Goal: Obtain resource: Obtain resource

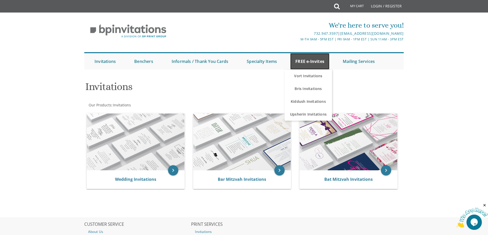
click at [310, 62] on link "FREE e-Invites" at bounding box center [309, 61] width 39 height 16
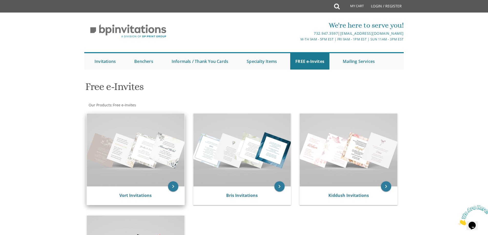
click at [145, 137] on img at bounding box center [136, 150] width 98 height 73
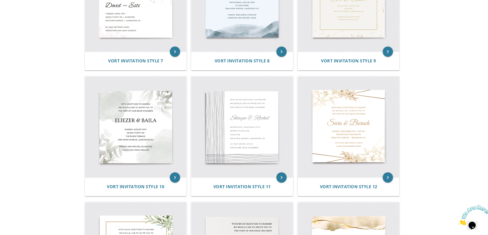
scroll to position [410, 0]
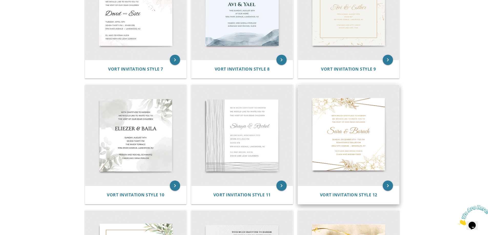
click at [366, 117] on img at bounding box center [348, 135] width 101 height 101
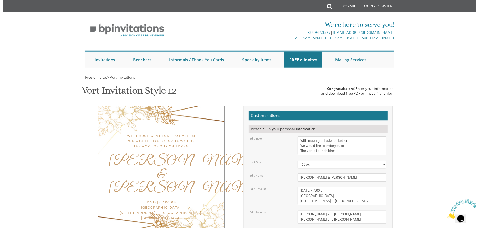
scroll to position [51, 0]
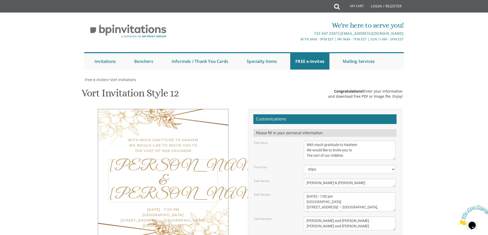
click at [338, 179] on textarea "Sara & Boruch" at bounding box center [350, 183] width 92 height 8
type textarea "S"
type textarea "a"
type textarea "avi & esti"
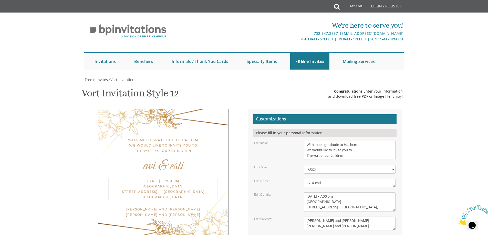
drag, startPoint x: 365, startPoint y: 158, endPoint x: 286, endPoint y: 172, distance: 79.3
click at [299, 141] on form "Customizations Please fill in your personal information. Edit Intro: With much …" at bounding box center [324, 196] width 143 height 162
type textarea "23 kelmooods ave"
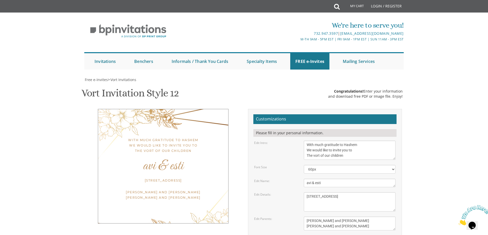
click at [438, 183] on body "My Cart Total: View Cart Item(s) Submit My Cart Total: View Cart Item(s) Login …" at bounding box center [244, 210] width 488 height 421
click at [308, 179] on textarea "Sara & Boruch" at bounding box center [350, 183] width 92 height 8
click at [318, 179] on textarea "Sara & Boruch" at bounding box center [350, 183] width 92 height 8
type textarea "Avi & Esti"
click at [442, 158] on body "My Cart Total: View Cart Item(s) Submit My Cart Total: View Cart Item(s) Login …" at bounding box center [244, 210] width 488 height 421
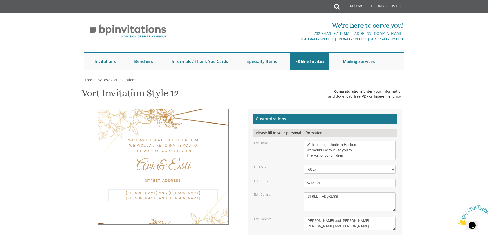
drag, startPoint x: 357, startPoint y: 175, endPoint x: 296, endPoint y: 157, distance: 64.2
click at [296, 157] on form "Customizations Please fill in your personal information. Edit Intro: With much …" at bounding box center [324, 196] width 143 height 162
click at [325, 217] on textarea "Yaakov and Miriam Berger Yechiel and Brocha Cohen" at bounding box center [350, 224] width 92 height 14
click at [447, 140] on body "My Cart Total: View Cart Item(s) Submit My Cart Total: View Cart Item(s) Login …" at bounding box center [244, 210] width 488 height 421
click at [356, 217] on textarea "Yaakov and Miriam Berger Yechiel and Brocha Cohen" at bounding box center [350, 224] width 92 height 14
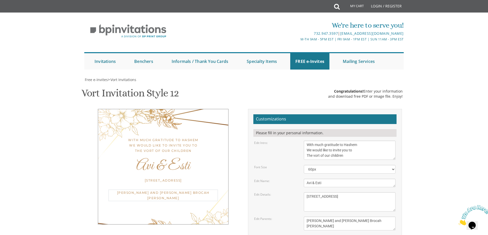
click at [354, 217] on textarea "Yaakov and Miriam Berger Yechiel and Brocha Cohen" at bounding box center [350, 224] width 92 height 14
click at [449, 146] on body "My Cart Total: View Cart Item(s) Submit My Cart Total: View Cart Item(s) Login …" at bounding box center [244, 210] width 488 height 421
click at [359, 217] on textarea "[PERSON_NAME] and [PERSON_NAME] [PERSON_NAME] and [PERSON_NAME]" at bounding box center [350, 224] width 92 height 14
type textarea "Binyomin Zev and Chaya Brocha friedman"
click at [177, 195] on div "With much gratitude to Hashem We would like to invite you to The vort of our ch…" at bounding box center [243, 197] width 323 height 176
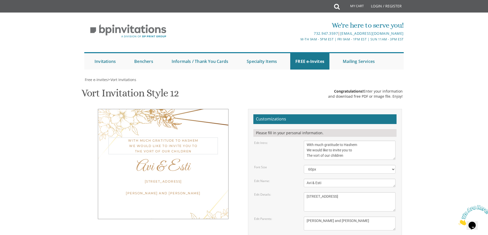
click at [331, 141] on textarea "With much gratitude to Hashem We would like to invite you to The vort of our ch…" at bounding box center [350, 150] width 92 height 19
type textarea "With much gratitude to Hashem We would like to invite you to The vort of our de…"
click at [446, 131] on body "My Cart Total: View Cart Item(s) Submit My Cart Total: View Cart Item(s) Login …" at bounding box center [244, 210] width 488 height 421
click at [307, 193] on textarea "[DATE] • 7:00 pm [GEOGRAPHIC_DATA] [STREET_ADDRESS] • [GEOGRAPHIC_DATA], [GEOGR…" at bounding box center [350, 202] width 92 height 19
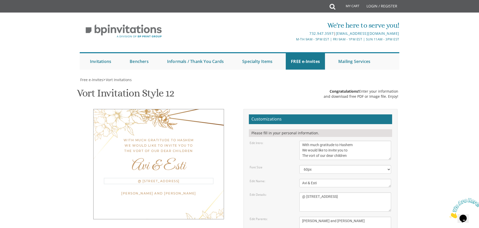
click at [302, 193] on textarea "[DATE] • 7:00 pm [GEOGRAPHIC_DATA] [STREET_ADDRESS] • [GEOGRAPHIC_DATA], [GEOGR…" at bounding box center [345, 202] width 92 height 19
click at [429, 154] on body "My Cart Total: View Cart Item(s) Submit My Cart Total: View Cart Item(s) Login …" at bounding box center [239, 210] width 479 height 421
click at [320, 193] on textarea "[DATE] • 7:00 pm [GEOGRAPHIC_DATA] [STREET_ADDRESS] • [GEOGRAPHIC_DATA], [GEOGR…" at bounding box center [345, 202] width 92 height 19
click at [201, 188] on div "With much gratitude to Hashem We would like to invite you to The vort of our de…" at bounding box center [239, 197] width 323 height 176
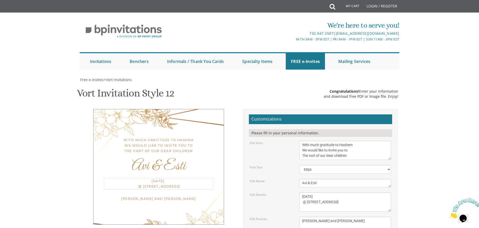
click at [357, 193] on textarea "Sunday, December 8th • 7:00 pm Renaissance Ballroom 5902 14th Avenue • Brooklyn…" at bounding box center [345, 202] width 92 height 19
click at [430, 149] on body "My Cart Total: View Cart Item(s) Submit My Cart Total: View Cart Item(s) Login …" at bounding box center [239, 210] width 479 height 421
click at [306, 193] on textarea "Sunday, December 8th • 7:00 pm Renaissance Ballroom 5902 14th Avenue • Brooklyn…" at bounding box center [345, 202] width 92 height 19
click at [458, 163] on body "My Cart Total: View Cart Item(s) Submit My Cart Total: View Cart Item(s) Login …" at bounding box center [239, 210] width 479 height 421
click at [326, 193] on textarea "Sunday, December 8th • 7:00 pm Renaissance Ballroom 5902 14th Avenue • Brooklyn…" at bounding box center [345, 202] width 92 height 19
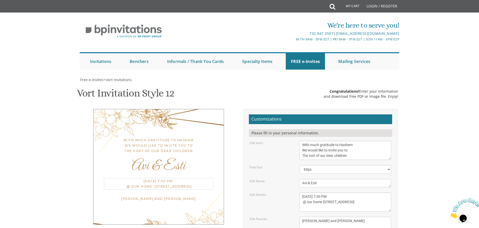
click at [375, 179] on textarea "Sara & Boruch" at bounding box center [345, 183] width 92 height 8
click at [323, 193] on textarea "Sunday, December 8th • 7:00 pm Renaissance Ballroom 5902 14th Avenue • Brooklyn…" at bounding box center [345, 202] width 92 height 19
click at [416, 139] on body "My Cart Total: View Cart Item(s) Submit My Cart Total: View Cart Item(s) Login …" at bounding box center [239, 210] width 479 height 421
click at [307, 193] on textarea "Sunday, December 8th • 7:00 pm Renaissance Ballroom 5902 14th Avenue • Brooklyn…" at bounding box center [345, 202] width 92 height 19
click at [435, 151] on body "My Cart Total: View Cart Item(s) Submit My Cart Total: View Cart Item(s) Login …" at bounding box center [239, 210] width 479 height 421
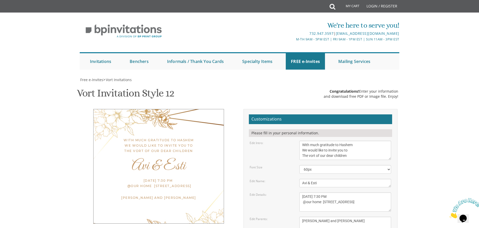
click at [306, 193] on textarea "Sunday, December 8th • 7:00 pm Renaissance Ballroom 5902 14th Avenue • Brooklyn…" at bounding box center [345, 202] width 92 height 19
type textarea "wednesday, august 20th 7:30 PM @ our home 23 kelmooods ave"
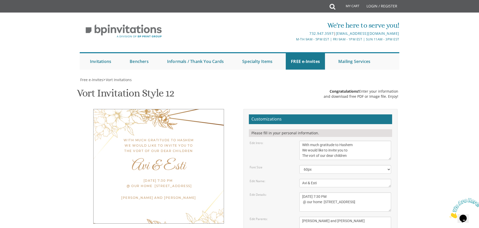
type input "bzf613@gmail.com"
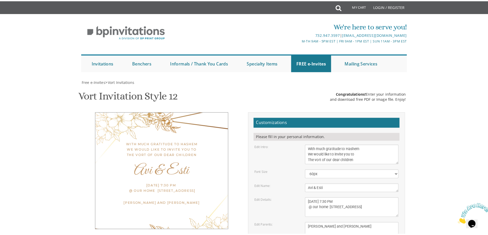
scroll to position [77, 0]
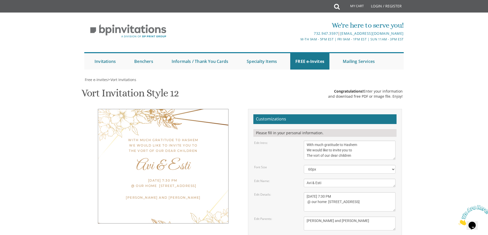
click at [329, 193] on textarea "Sunday, December 8th • 7:00 pm Renaissance Ballroom 5902 14th Avenue • Brooklyn…" at bounding box center [350, 202] width 92 height 19
type textarea "wednesday, august 20th 7:30 PM at the friedman home 23 kelmooods ave"
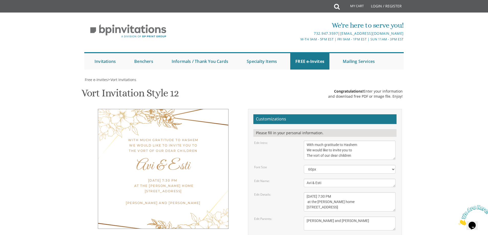
click at [233, 186] on div "With much gratitude to Hashem We would like to invite you to The vort of our de…" at bounding box center [243, 197] width 323 height 176
click at [307, 217] on textarea "Yaakov and Miriam Berger Yechiel and Brocha Cohen" at bounding box center [350, 224] width 92 height 14
click at [383, 217] on textarea "Yaakov and Miriam Berger Yechiel and Brocha Cohen" at bounding box center [350, 224] width 92 height 14
click at [469, 140] on body "My Cart Total: View Cart Item(s) Submit My Cart Total: View Cart Item(s) Login …" at bounding box center [244, 210] width 488 height 421
drag, startPoint x: 311, startPoint y: 148, endPoint x: 311, endPoint y: 151, distance: 2.8
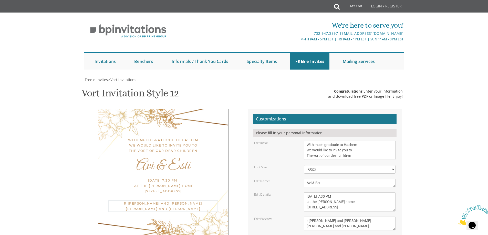
click at [311, 217] on textarea "Yaakov and Miriam Berger Yechiel and Brocha Cohen" at bounding box center [350, 224] width 92 height 14
click at [312, 217] on textarea "Yaakov and Miriam Berger Yechiel and Brocha Cohen" at bounding box center [350, 224] width 92 height 14
click at [309, 217] on textarea "Yaakov and Miriam Berger Yechiel and Brocha Cohen" at bounding box center [350, 224] width 92 height 14
click at [456, 139] on body "My Cart Total: View Cart Item(s) Submit My Cart Total: View Cart Item(s) Login …" at bounding box center [244, 210] width 488 height 421
click at [308, 217] on textarea "Yaakov and Miriam Berger Yechiel and Brocha Cohen" at bounding box center [350, 224] width 92 height 14
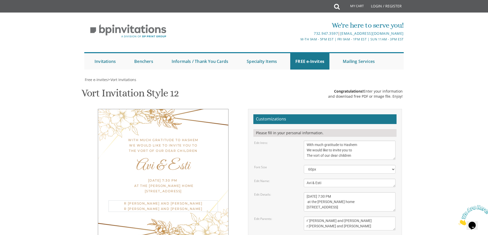
click at [310, 217] on textarea "Yaakov and Miriam Berger Yechiel and Brocha Cohen" at bounding box center [350, 224] width 92 height 14
click at [308, 217] on textarea "Yaakov and Miriam Berger Yechiel and Brocha Cohen" at bounding box center [350, 224] width 92 height 14
type textarea "r' Binyomin Zev and Chaya Brocha friedman r' daniel and simi danishefsky"
click at [159, 175] on div "With much gratitude to Hashem We would like to invite you to The vort of our de…" at bounding box center [243, 197] width 323 height 176
click at [345, 193] on textarea "Sunday, December 8th • 7:00 pm Renaissance Ballroom 5902 14th Avenue • Brooklyn…" at bounding box center [350, 202] width 92 height 19
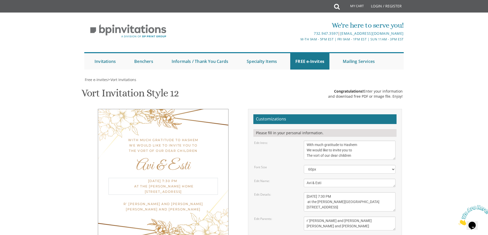
click at [412, 135] on body "My Cart Total: View Cart Item(s) Submit My Cart Total: View Cart Item(s) Login …" at bounding box center [244, 210] width 488 height 421
click at [351, 193] on textarea "Sunday, December 8th • 7:00 pm Renaissance Ballroom 5902 14th Avenue • Brooklyn…" at bounding box center [350, 202] width 92 height 19
click at [345, 193] on textarea "Sunday, December 8th • 7:00 pm Renaissance Ballroom 5902 14th Avenue • Brooklyn…" at bounding box center [350, 202] width 92 height 19
click at [346, 193] on textarea "Sunday, December 8th • 7:00 pm Renaissance Ballroom 5902 14th Avenue • Brooklyn…" at bounding box center [350, 202] width 92 height 19
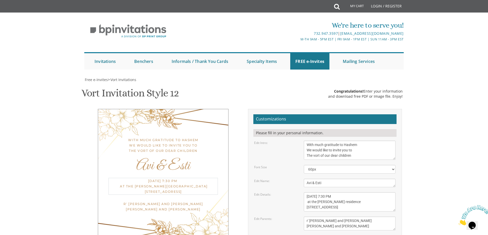
type textarea "wednesday, august 20th 7:30 PM at the friedman residence 23 kelmooods ave"
click at [442, 156] on body "My Cart Total: View Cart Item(s) Submit My Cart Total: View Cart Item(s) Login …" at bounding box center [244, 210] width 488 height 421
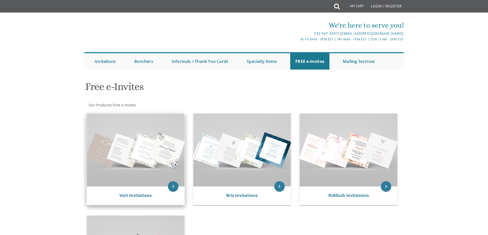
click at [139, 145] on img at bounding box center [136, 150] width 98 height 73
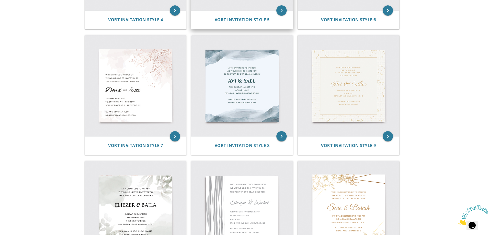
scroll to position [384, 0]
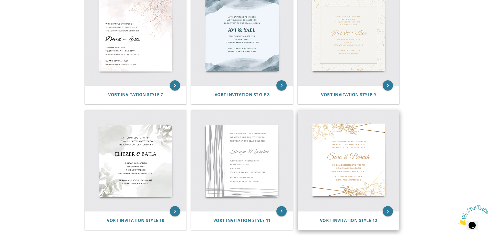
click at [340, 153] on img at bounding box center [348, 160] width 101 height 101
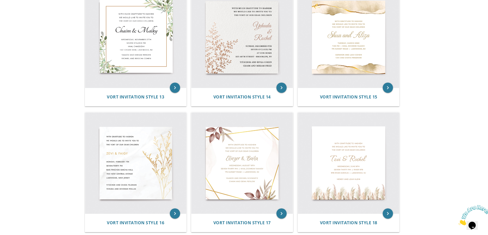
scroll to position [640, 0]
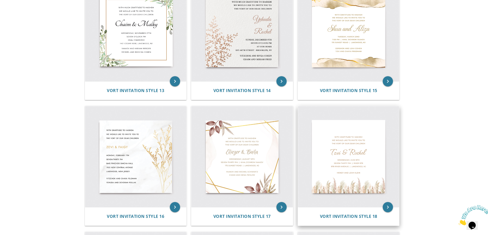
click at [343, 158] on img at bounding box center [348, 156] width 101 height 101
